Goal: Contribute content

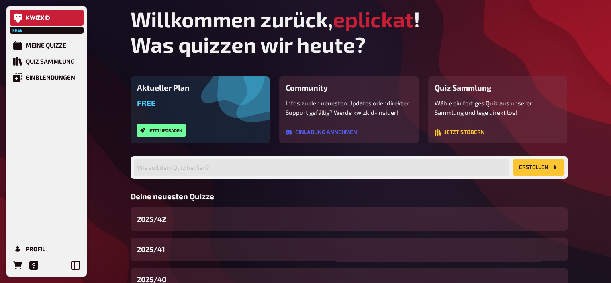
scroll to position [61, 0]
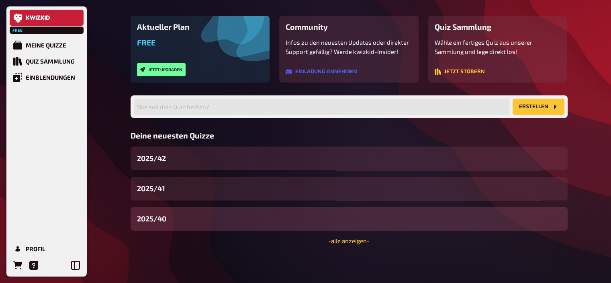
click at [183, 222] on div "2025/40" at bounding box center [349, 219] width 437 height 24
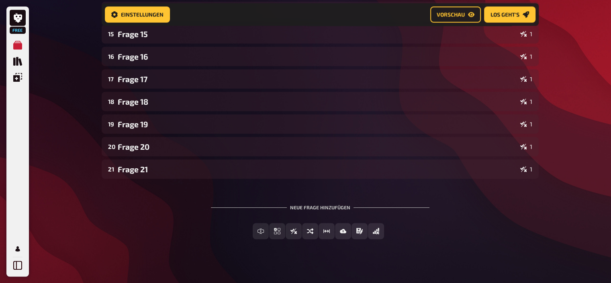
scroll to position [455, 0]
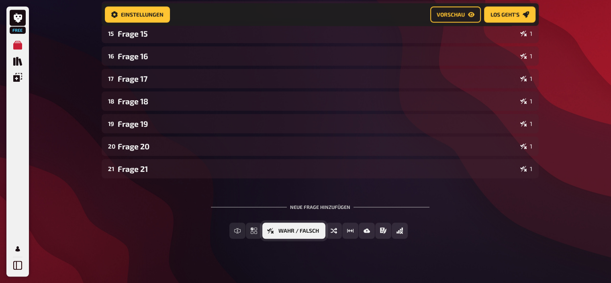
click at [315, 231] on span "Wahr / Falsch" at bounding box center [299, 231] width 41 height 6
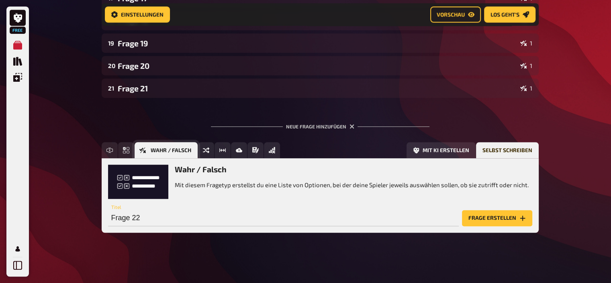
scroll to position [537, 0]
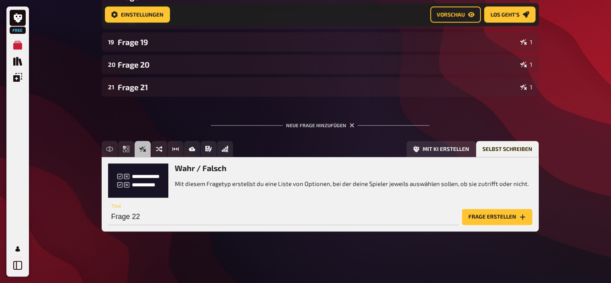
click at [483, 214] on button "Frage erstellen" at bounding box center [497, 217] width 70 height 16
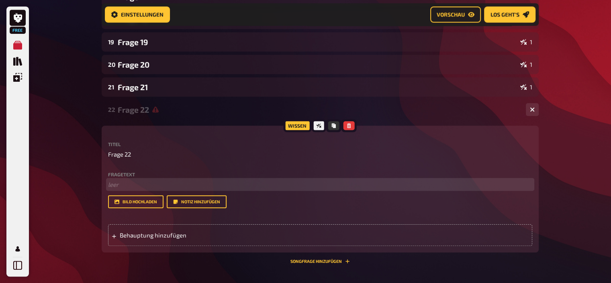
click at [141, 182] on p "﻿ leer" at bounding box center [320, 184] width 424 height 9
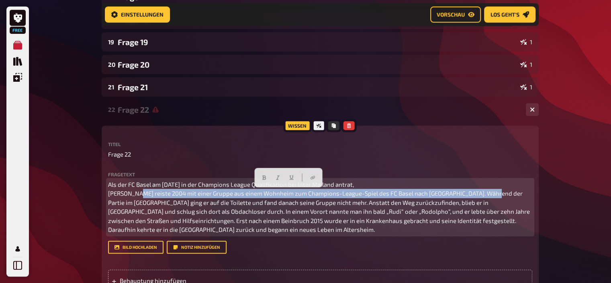
drag, startPoint x: 461, startPoint y: 193, endPoint x: 113, endPoint y: 189, distance: 348.9
click at [113, 189] on span "Als der FC Basel am [DATE] in der Champions League Qualifikation bei Inter Mail…" at bounding box center [319, 206] width 423 height 53
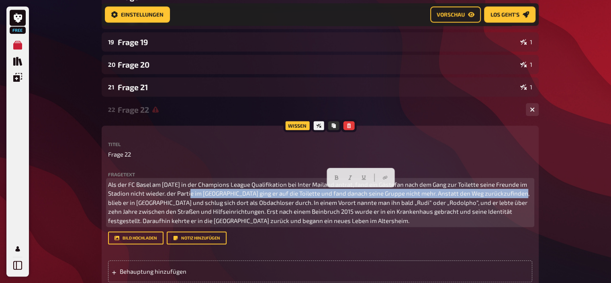
drag, startPoint x: 525, startPoint y: 194, endPoint x: 198, endPoint y: 195, distance: 326.8
click at [198, 195] on span "Als der FC Basel am [DATE] in der Champions League Qualifikation bei Inter Mail…" at bounding box center [319, 201] width 423 height 43
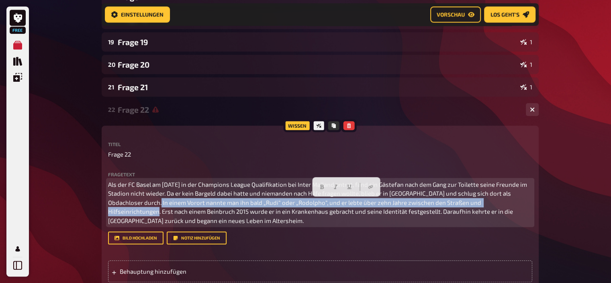
drag, startPoint x: 162, startPoint y: 203, endPoint x: 531, endPoint y: 201, distance: 368.6
click at [529, 201] on span "Als der FC Basel am [DATE] in der Champions League Qualifikation bei Inter Mail…" at bounding box center [318, 201] width 420 height 43
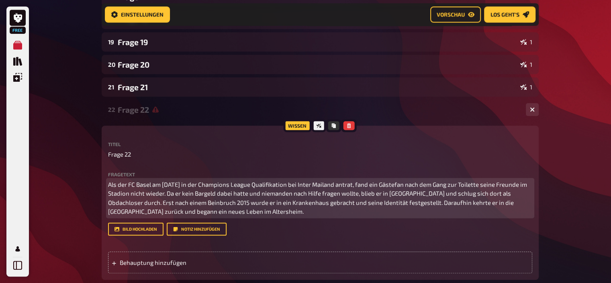
click at [306, 216] on p "Als der FC Basel am [DATE] in der Champions League Qualifikation bei Inter Mail…" at bounding box center [320, 198] width 424 height 36
click at [404, 182] on span "Als der FC Basel am [DATE] in der Champions League Qualifikation bei Inter Mail…" at bounding box center [318, 197] width 420 height 35
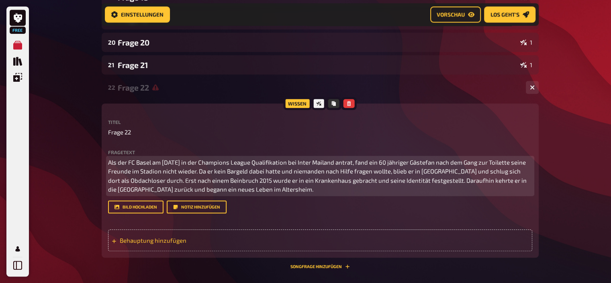
scroll to position [560, 0]
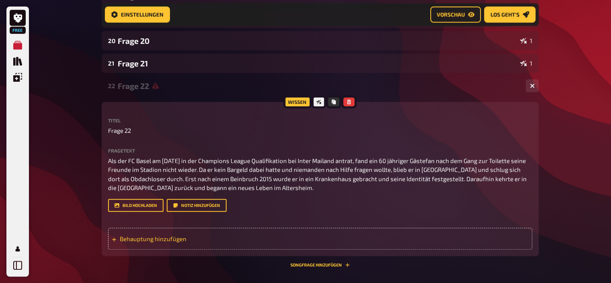
click at [172, 239] on span "Behauptung hinzufügen" at bounding box center [182, 238] width 125 height 7
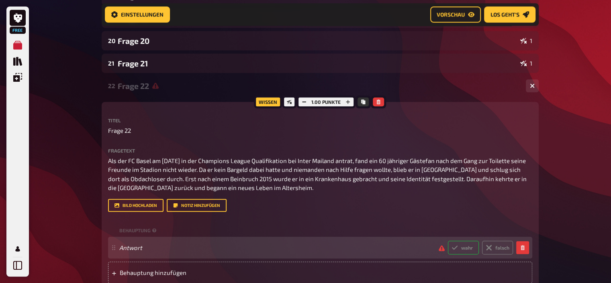
click at [465, 246] on label "wahr" at bounding box center [463, 247] width 31 height 14
click at [448, 240] on input "wahr" at bounding box center [448, 240] width 0 height 0
radio input "true"
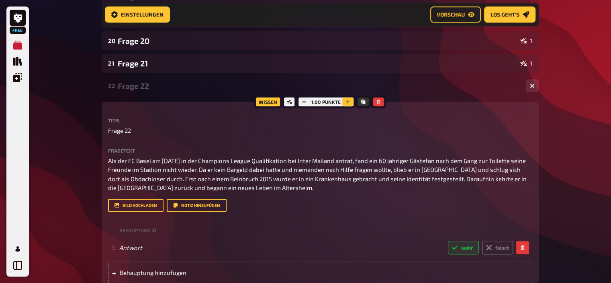
click at [347, 105] on button "button" at bounding box center [347, 101] width 11 height 9
click at [347, 105] on button "button" at bounding box center [348, 101] width 11 height 9
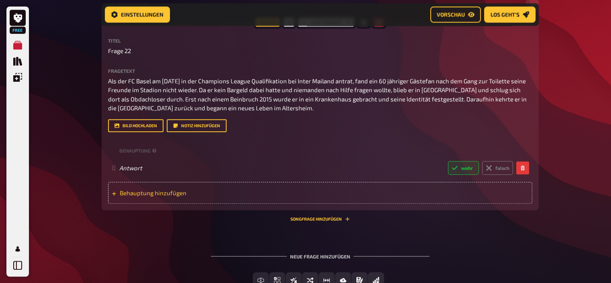
scroll to position [697, 0]
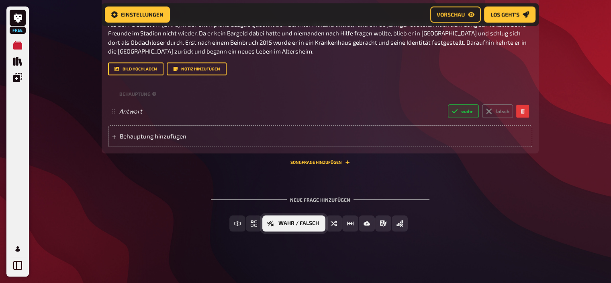
click at [273, 223] on button "Wahr / Falsch" at bounding box center [293, 223] width 63 height 16
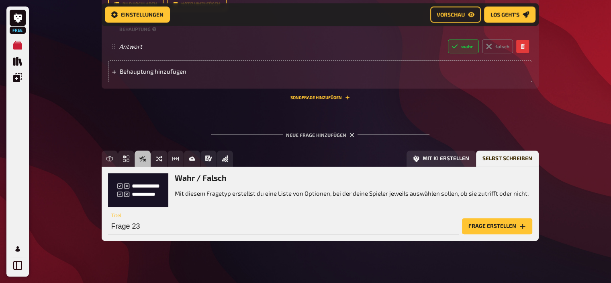
scroll to position [771, 0]
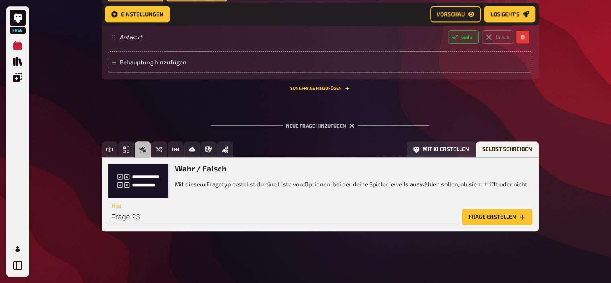
click at [480, 216] on button "Frage erstellen" at bounding box center [497, 217] width 70 height 16
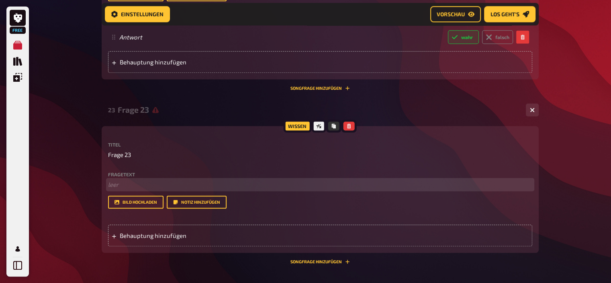
click at [121, 188] on p "﻿ leer" at bounding box center [320, 184] width 424 height 9
drag, startPoint x: 155, startPoint y: 183, endPoint x: 0, endPoint y: 186, distance: 154.8
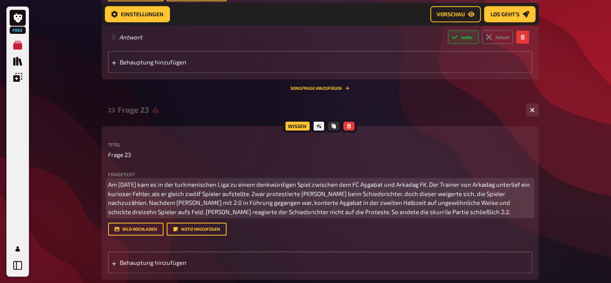
click at [130, 183] on p "Am [DATE] kam es in der turkmenischen Liga zu einem denkwürdigen Spiel zwischen…" at bounding box center [320, 198] width 424 height 36
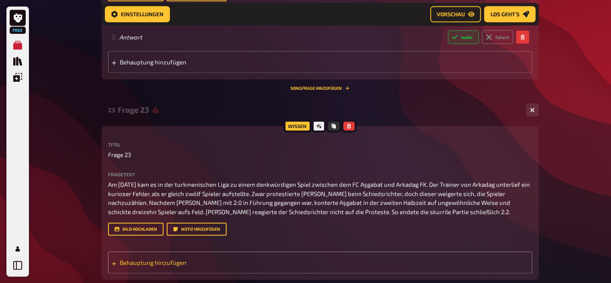
click at [189, 260] on span "Behauptung hinzufügen" at bounding box center [182, 261] width 125 height 7
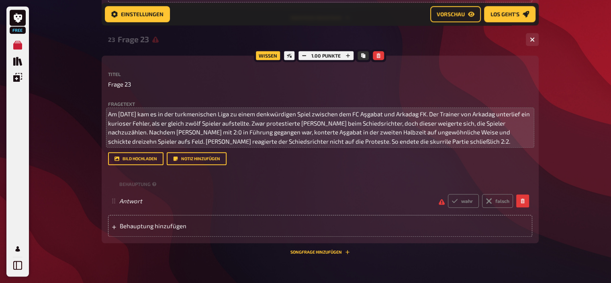
scroll to position [841, 0]
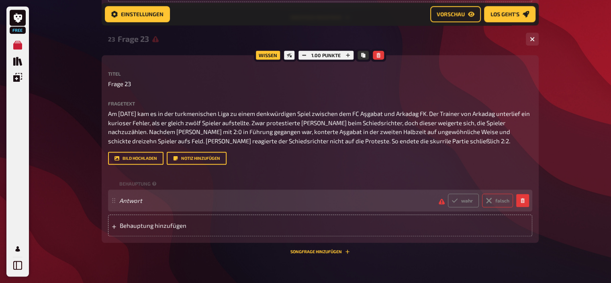
click at [492, 199] on icon at bounding box center [489, 200] width 6 height 6
click at [448, 193] on input "falsch" at bounding box center [448, 193] width 0 height 0
radio input "true"
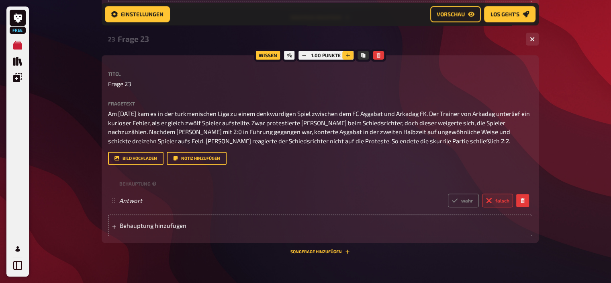
click at [343, 56] on button "button" at bounding box center [347, 55] width 11 height 9
click at [343, 56] on button "button" at bounding box center [348, 55] width 11 height 9
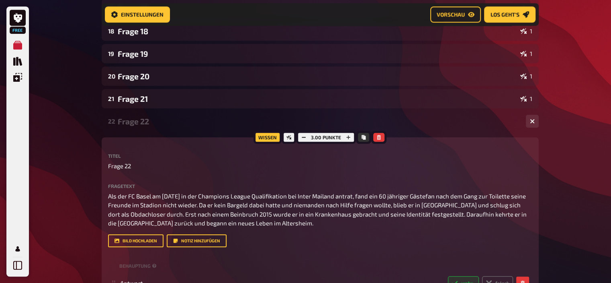
scroll to position [523, 0]
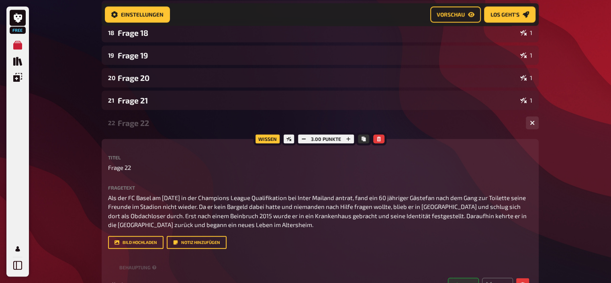
click at [148, 121] on div "Frage 22" at bounding box center [319, 122] width 402 height 9
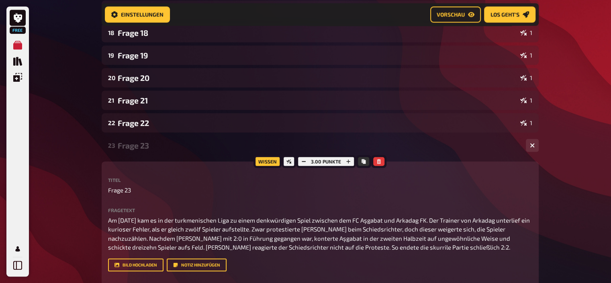
click at [146, 144] on div "Frage 23" at bounding box center [319, 145] width 402 height 9
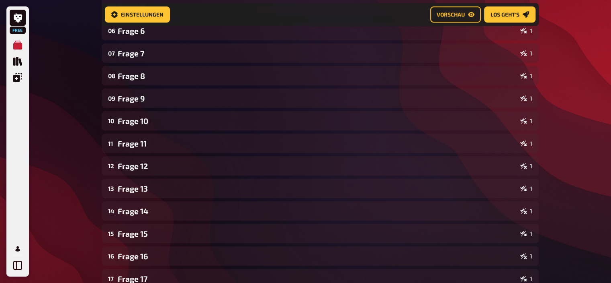
scroll to position [246, 0]
